Goal: Entertainment & Leisure: Consume media (video, audio)

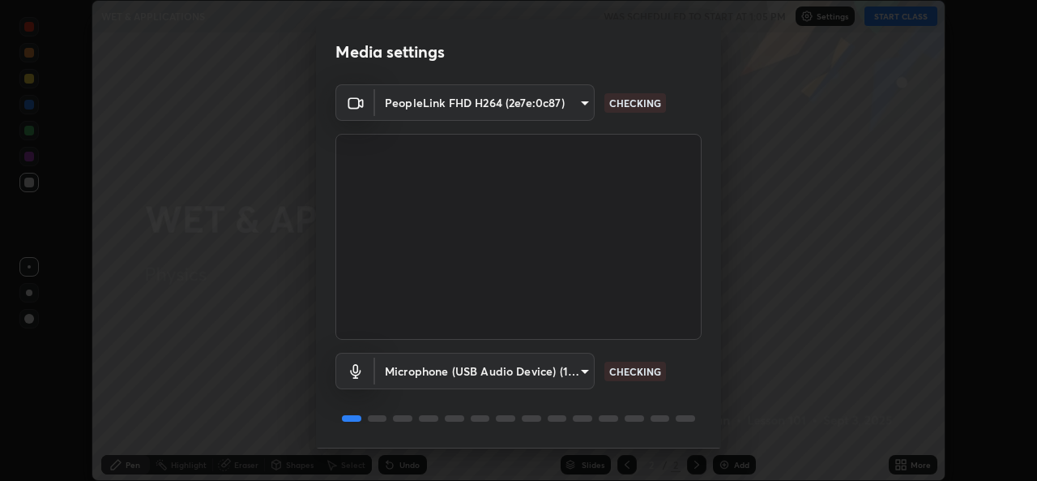
scroll to position [51, 0]
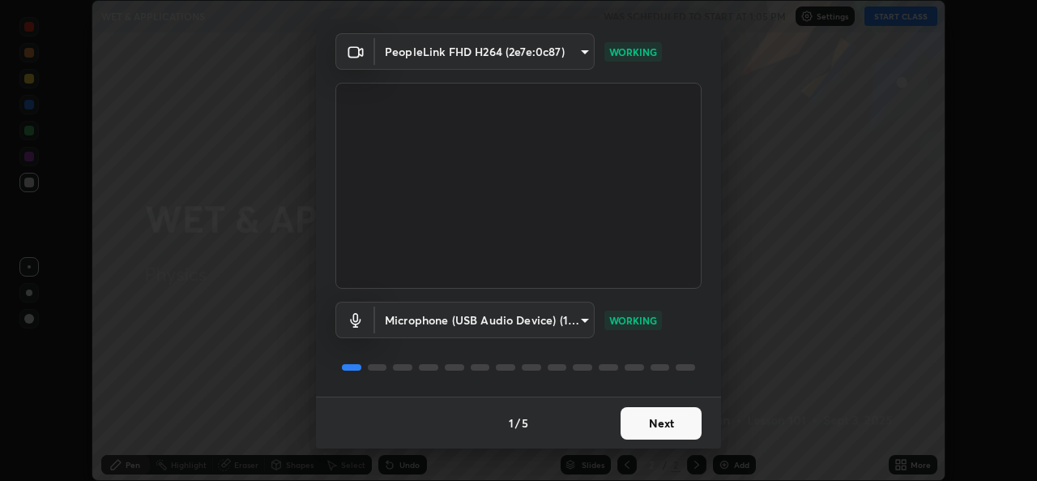
click at [630, 419] on button "Next" at bounding box center [661, 423] width 81 height 32
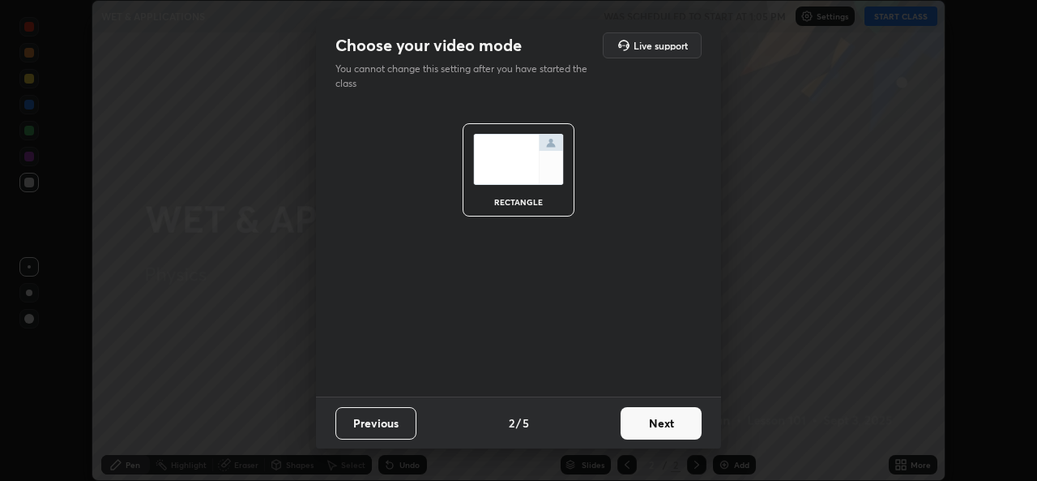
scroll to position [0, 0]
click at [631, 427] on button "Next" at bounding box center [661, 423] width 81 height 32
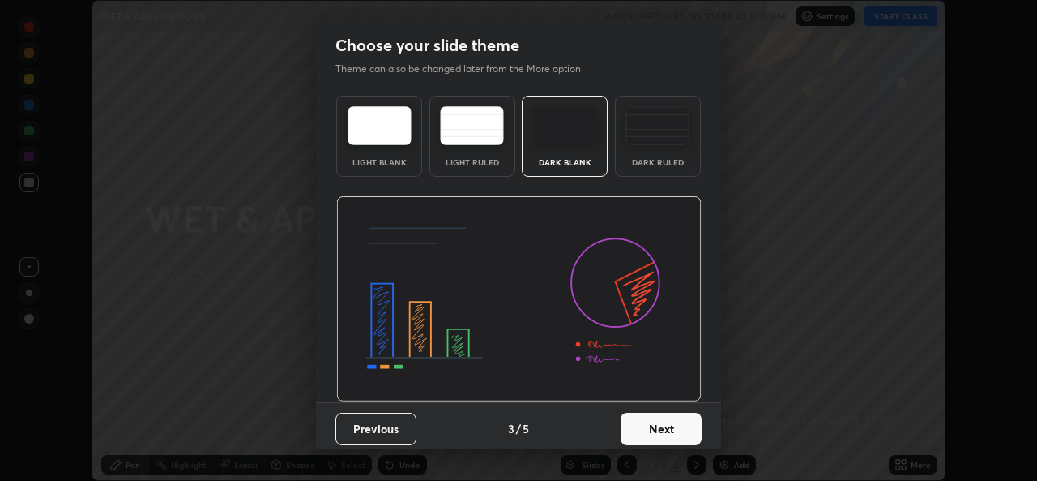
click at [634, 429] on button "Next" at bounding box center [661, 428] width 81 height 32
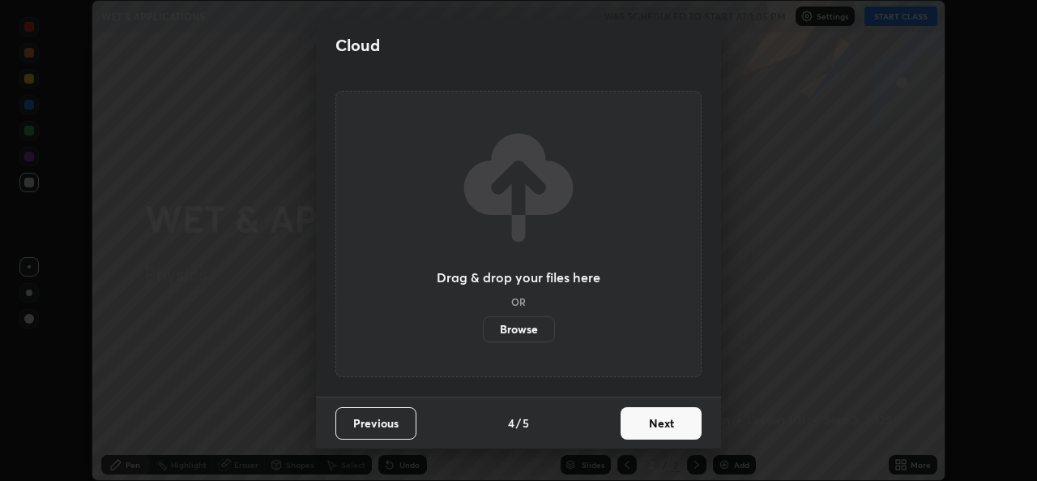
click at [640, 421] on button "Next" at bounding box center [661, 423] width 81 height 32
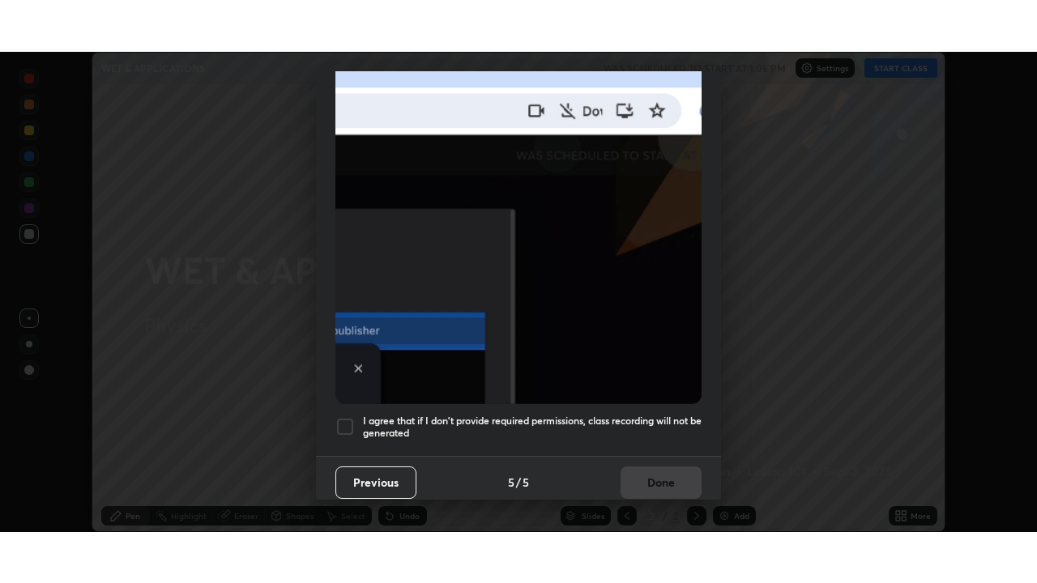
scroll to position [382, 0]
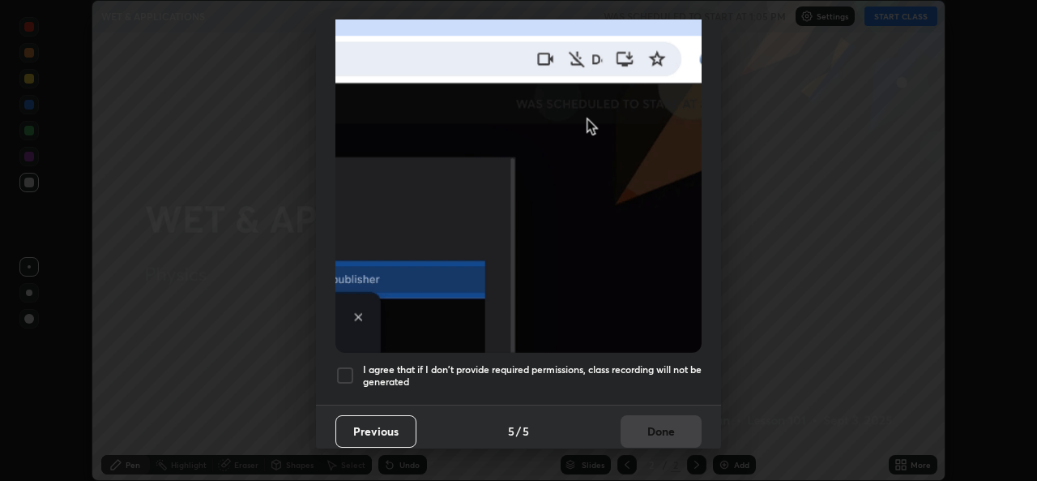
click at [343, 368] on div at bounding box center [344, 374] width 19 height 19
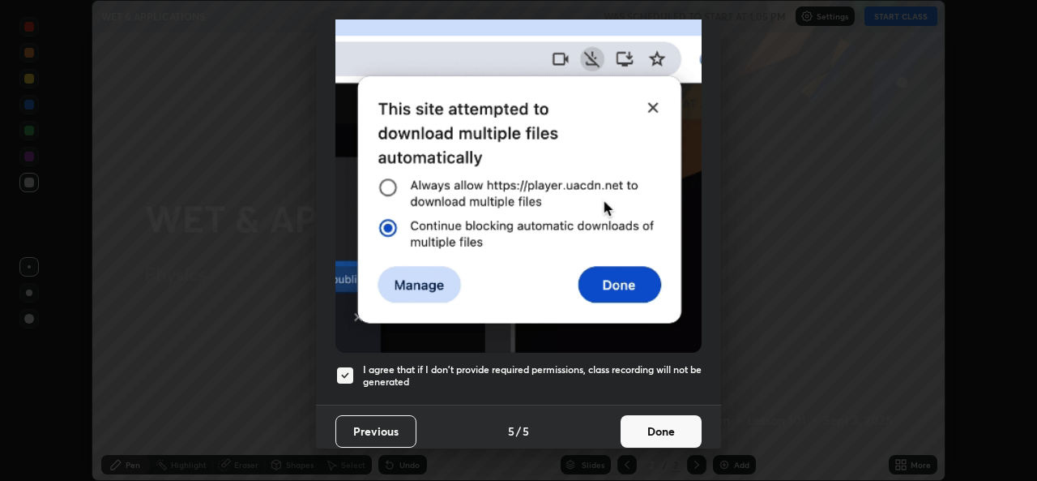
click at [649, 429] on button "Done" at bounding box center [661, 431] width 81 height 32
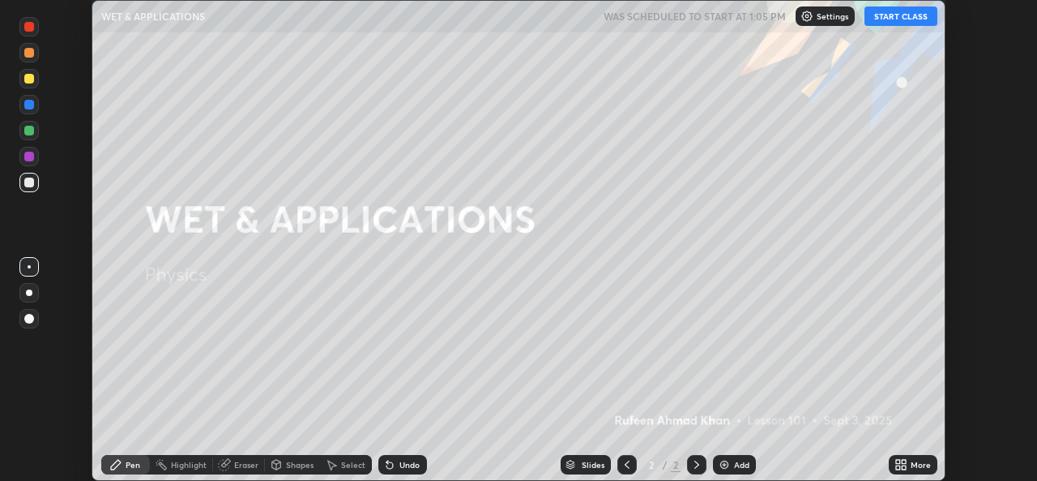
click at [891, 14] on button "START CLASS" at bounding box center [901, 15] width 73 height 19
click at [915, 463] on div "More" at bounding box center [921, 464] width 20 height 8
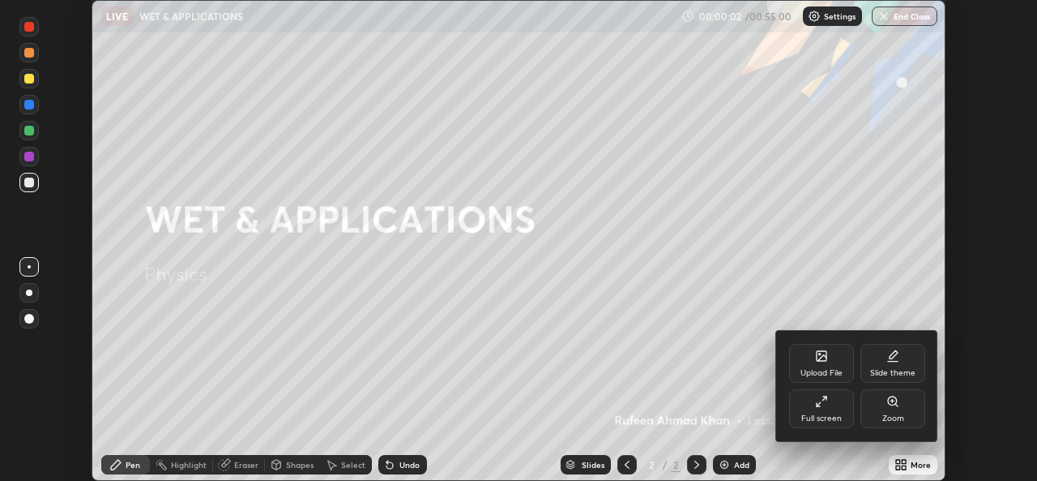
click at [822, 408] on div "Full screen" at bounding box center [821, 408] width 65 height 39
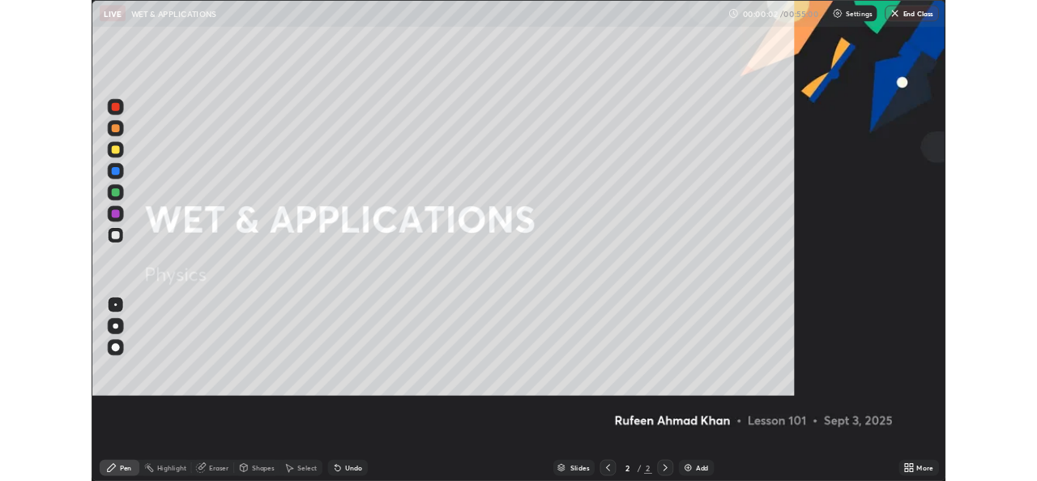
scroll to position [583, 1037]
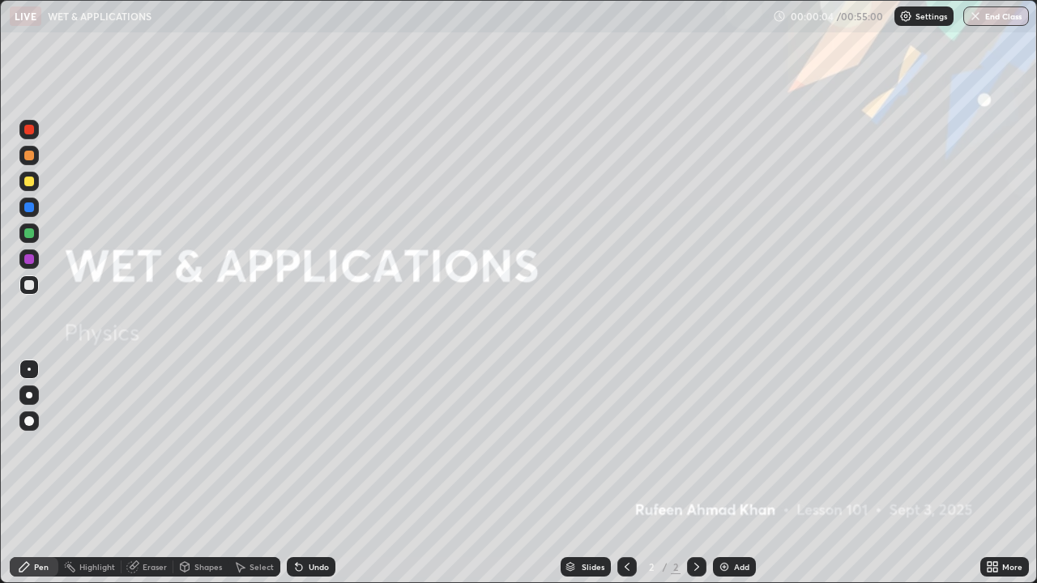
click at [737, 480] on div "Add" at bounding box center [741, 567] width 15 height 8
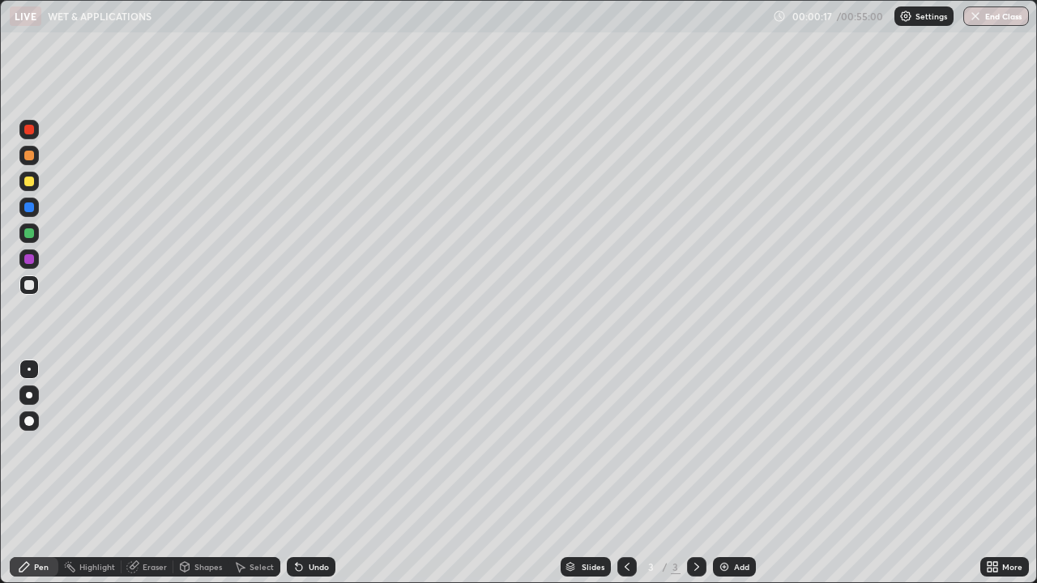
click at [23, 395] on div at bounding box center [28, 395] width 19 height 19
click at [28, 237] on div at bounding box center [29, 234] width 10 height 10
click at [737, 480] on div "Add" at bounding box center [741, 567] width 15 height 8
click at [32, 181] on div at bounding box center [29, 182] width 10 height 10
click at [26, 285] on div at bounding box center [29, 285] width 10 height 10
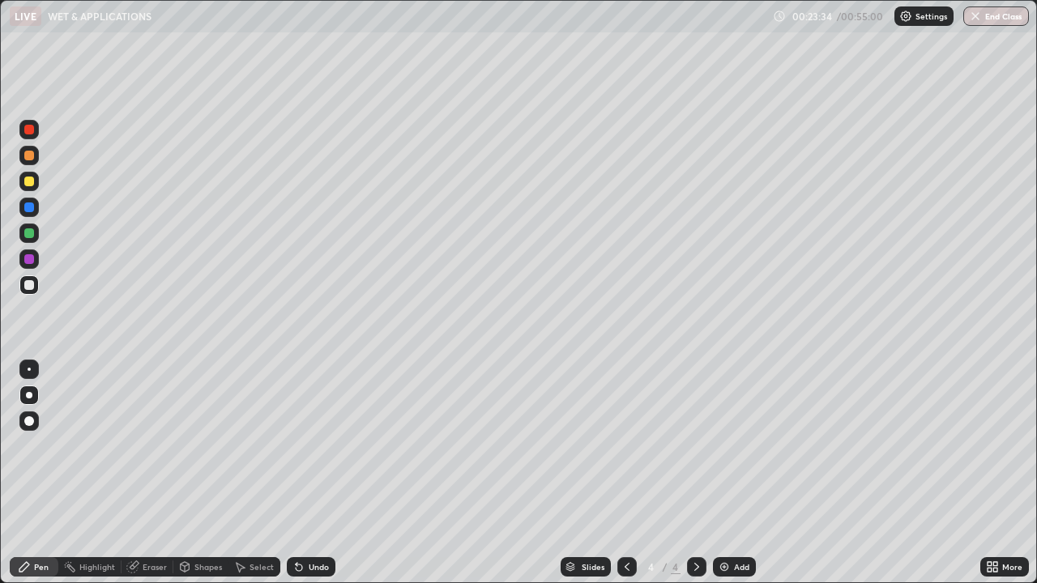
click at [264, 480] on div "Select" at bounding box center [262, 567] width 24 height 8
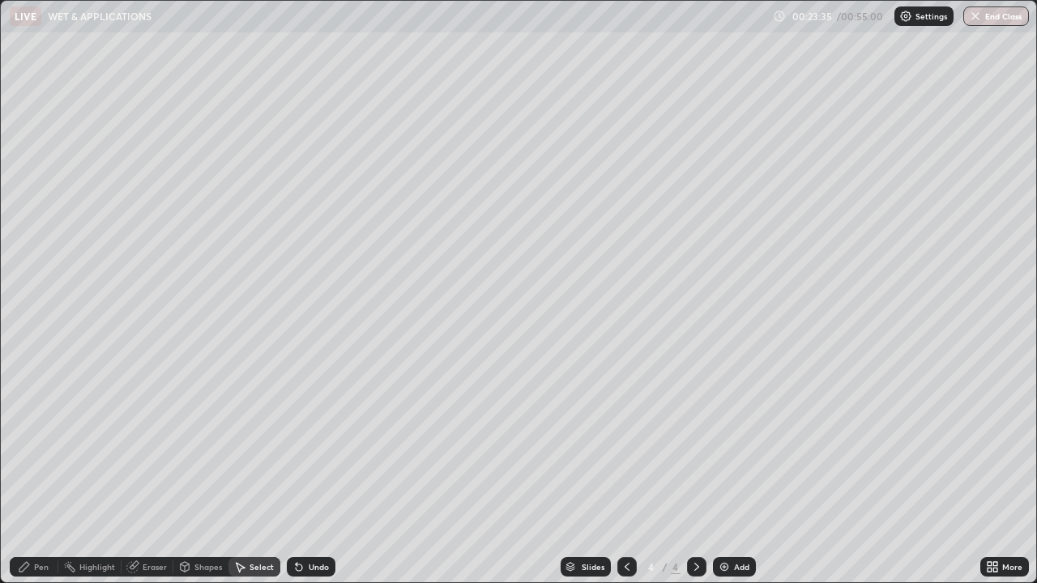
click at [158, 480] on div "Eraser" at bounding box center [155, 567] width 24 height 8
click at [260, 480] on div "Select" at bounding box center [262, 567] width 24 height 8
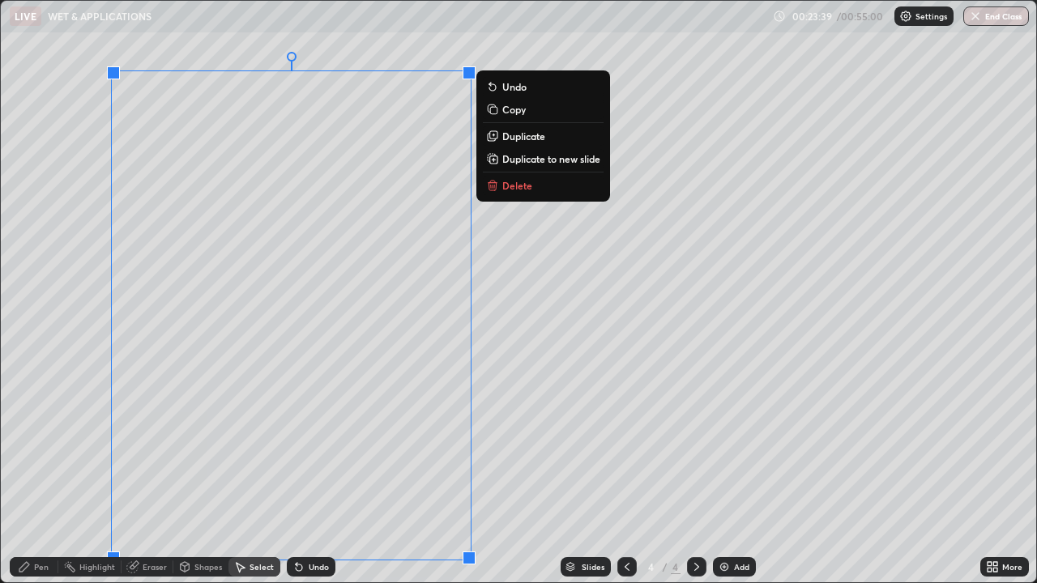
click at [519, 180] on p "Delete" at bounding box center [517, 185] width 30 height 13
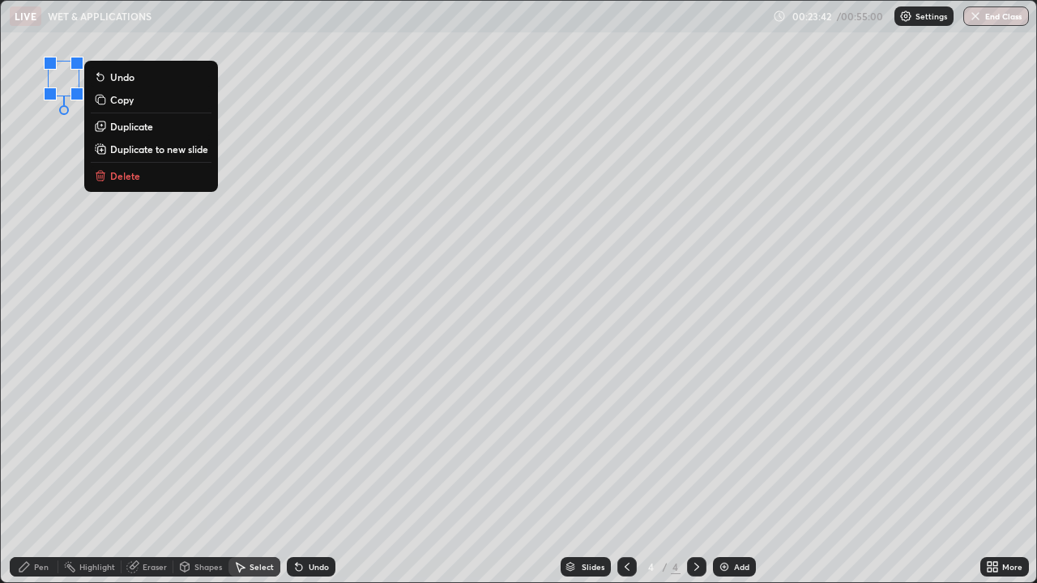
click at [150, 176] on button "Delete" at bounding box center [151, 175] width 121 height 19
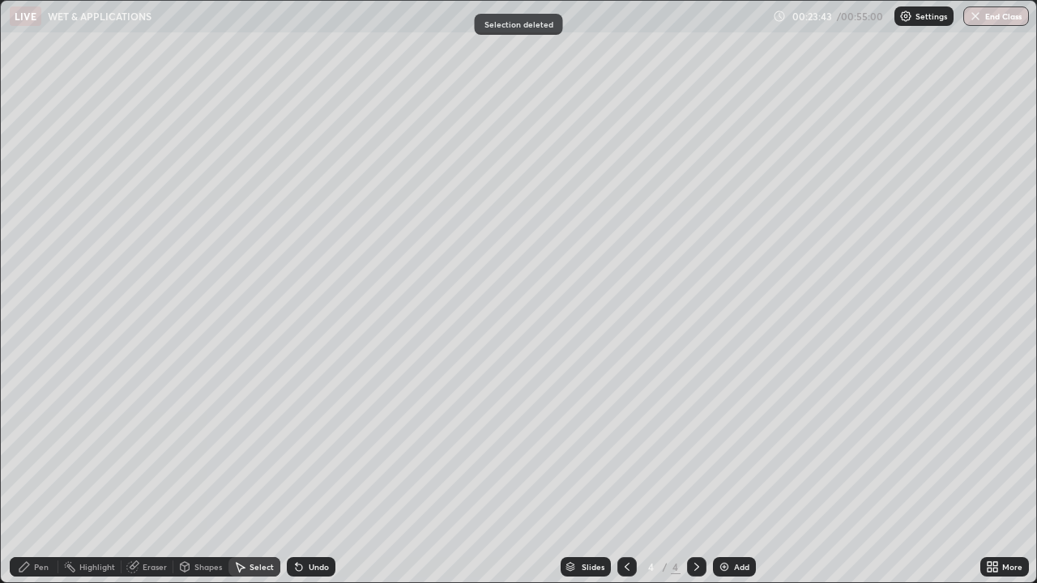
click at [36, 480] on div "Pen" at bounding box center [41, 567] width 15 height 8
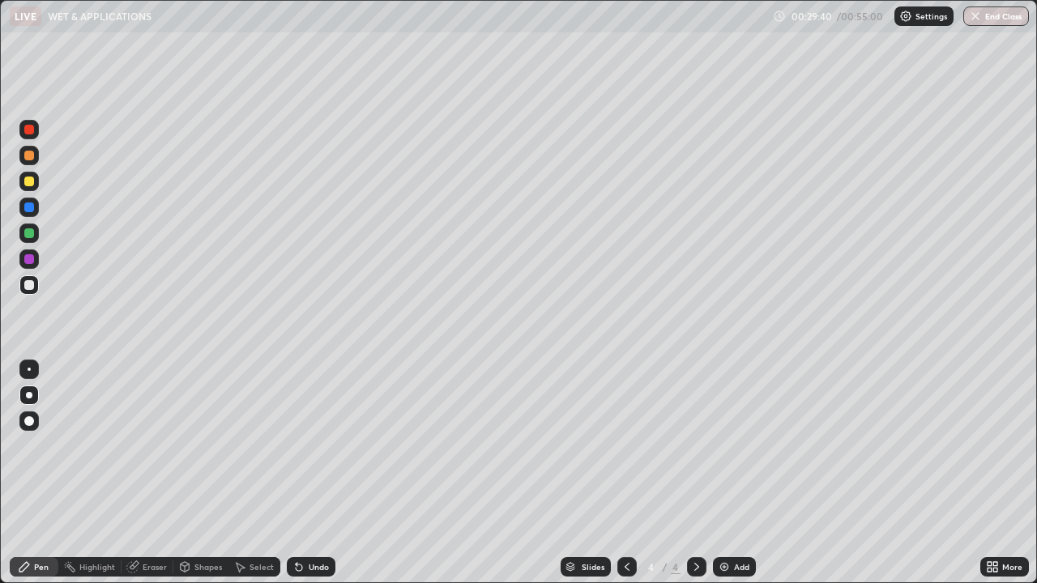
click at [734, 480] on div "Add" at bounding box center [741, 567] width 15 height 8
click at [30, 188] on div at bounding box center [28, 181] width 19 height 19
click at [27, 208] on div at bounding box center [29, 208] width 10 height 10
click at [625, 480] on icon at bounding box center [627, 567] width 5 height 8
click at [695, 480] on icon at bounding box center [696, 567] width 5 height 8
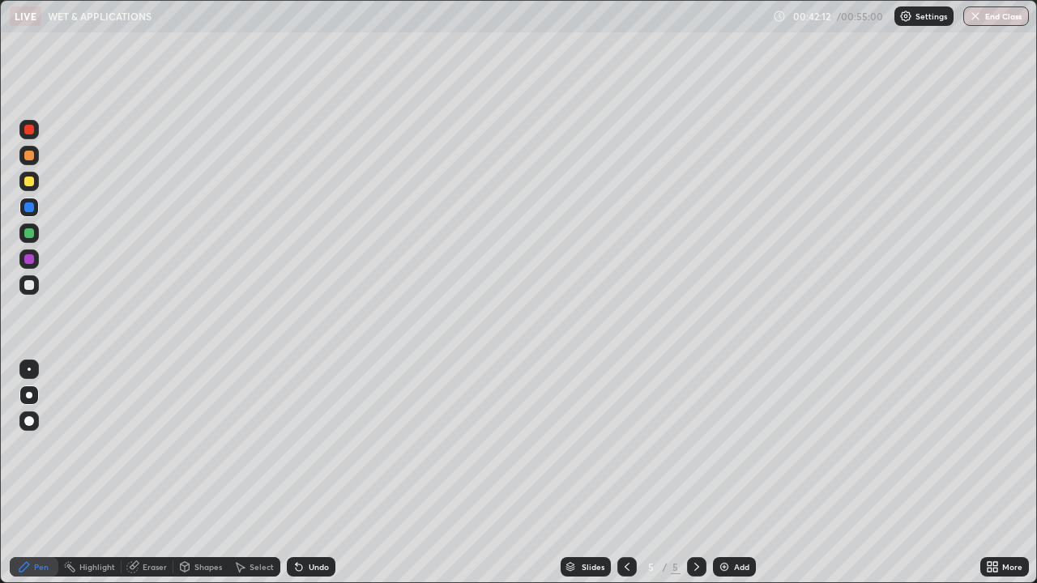
click at [740, 480] on div "Add" at bounding box center [741, 567] width 15 height 8
click at [30, 288] on div at bounding box center [29, 285] width 10 height 10
click at [29, 181] on div at bounding box center [29, 182] width 10 height 10
click at [626, 480] on icon at bounding box center [627, 567] width 13 height 13
click at [698, 480] on icon at bounding box center [696, 567] width 13 height 13
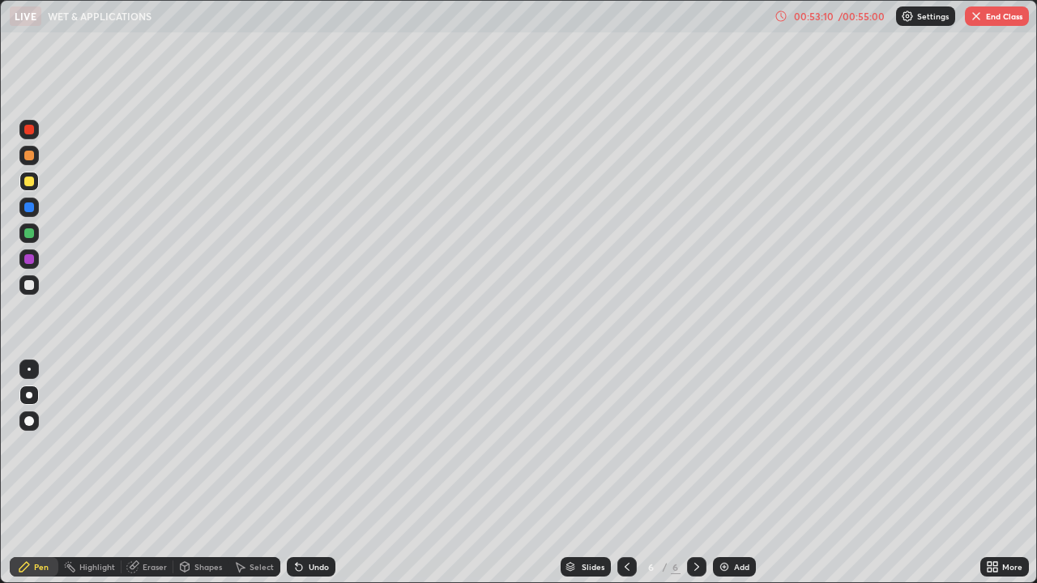
click at [152, 480] on div "Eraser" at bounding box center [155, 567] width 24 height 8
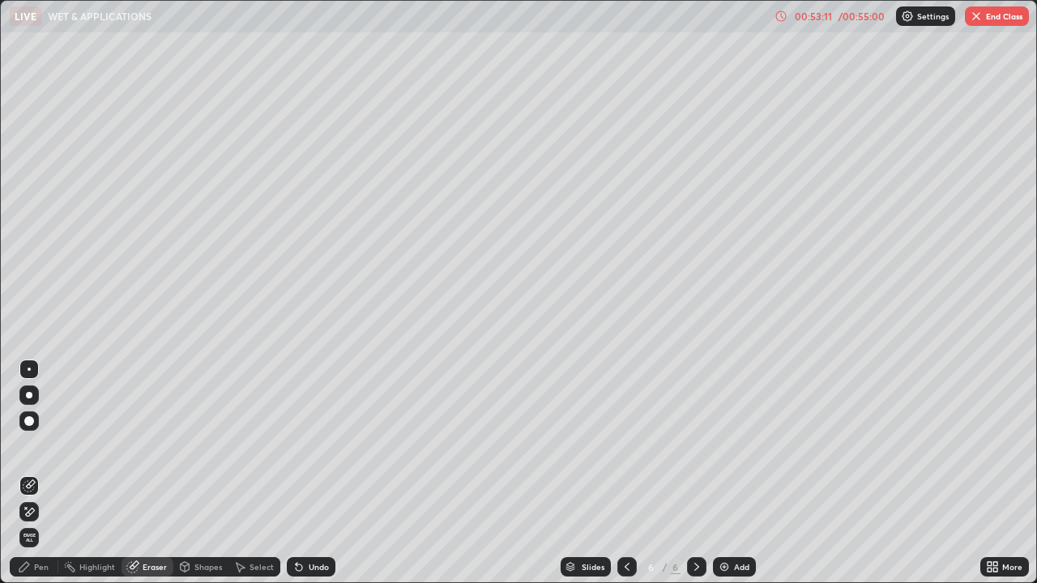
click at [259, 480] on div "Select" at bounding box center [262, 567] width 24 height 8
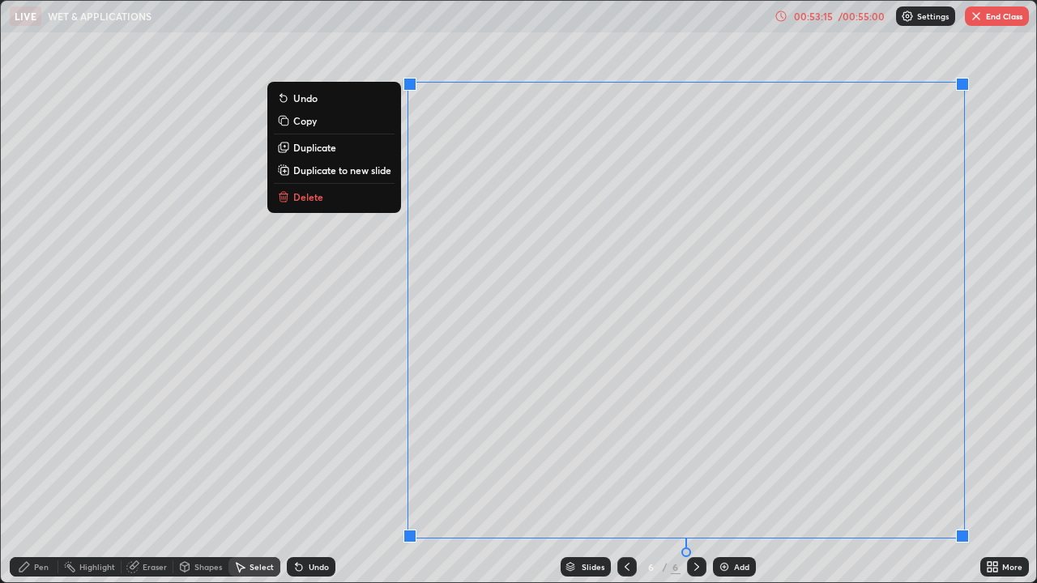
click at [365, 189] on button "Delete" at bounding box center [334, 196] width 121 height 19
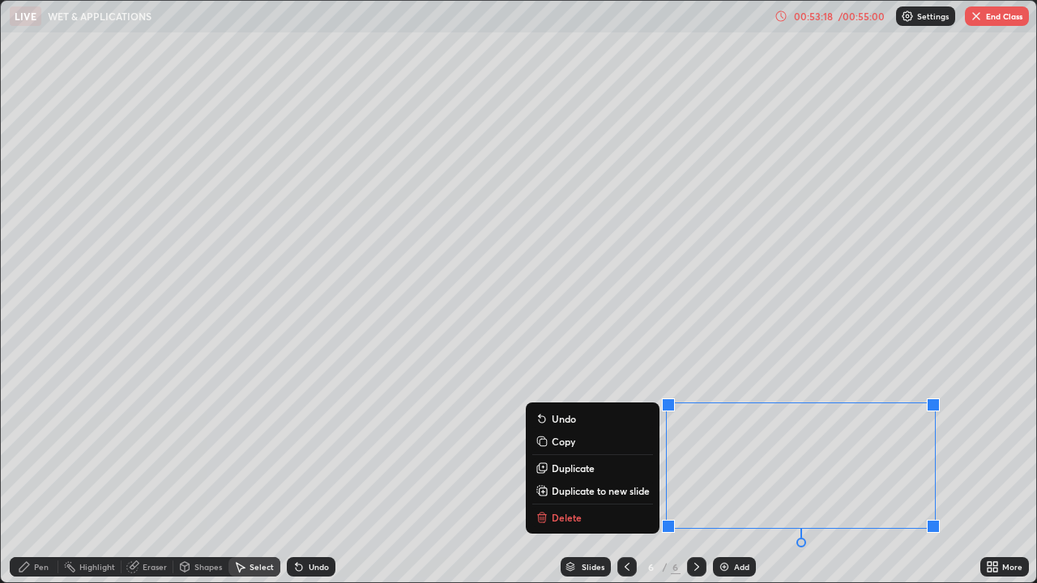
click at [601, 480] on button "Delete" at bounding box center [592, 517] width 121 height 19
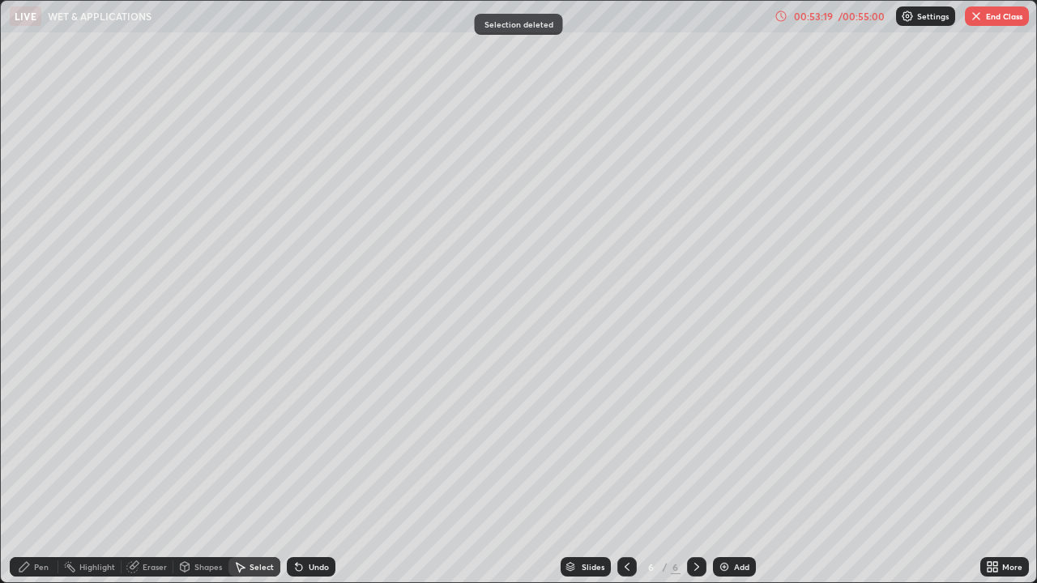
click at [44, 480] on div "Pen" at bounding box center [41, 567] width 15 height 8
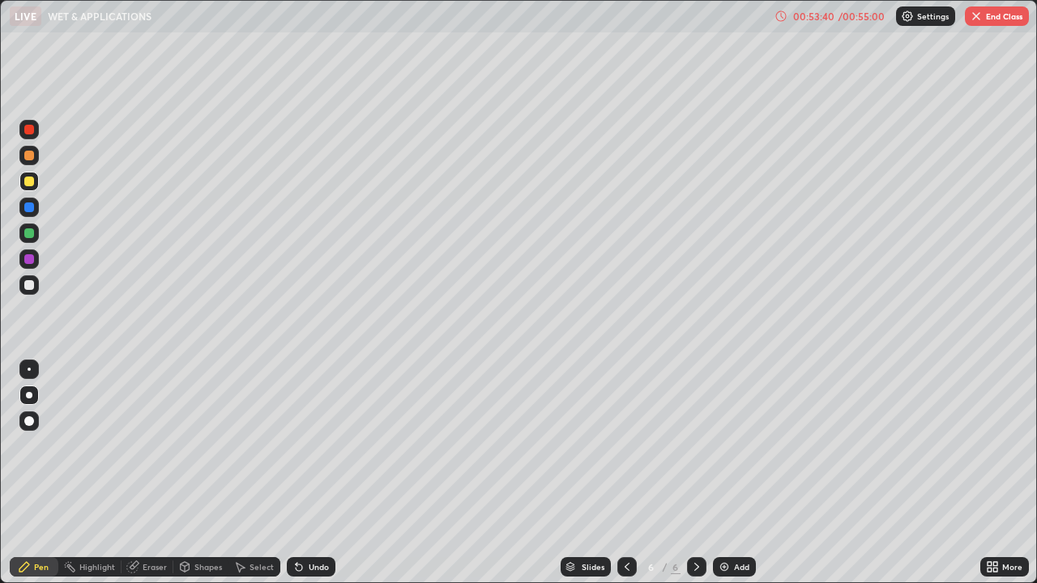
click at [155, 480] on div "Eraser" at bounding box center [155, 567] width 24 height 8
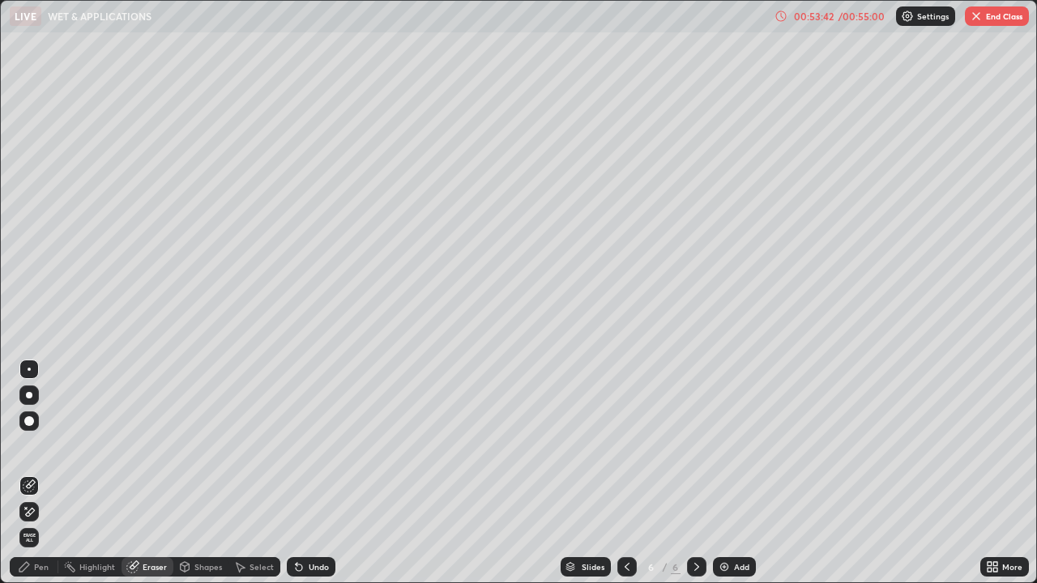
click at [42, 480] on div "Pen" at bounding box center [41, 567] width 15 height 8
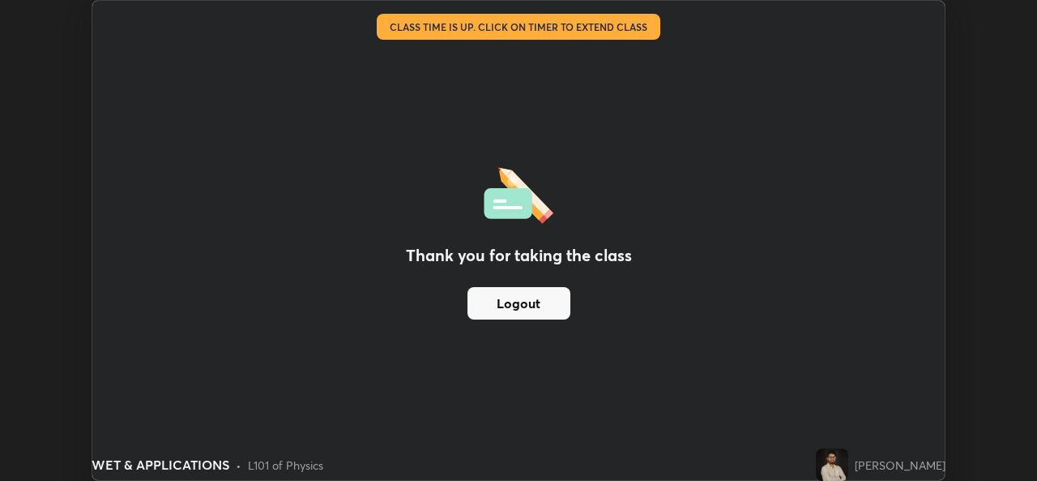
scroll to position [80550, 79993]
